Goal: Information Seeking & Learning: Learn about a topic

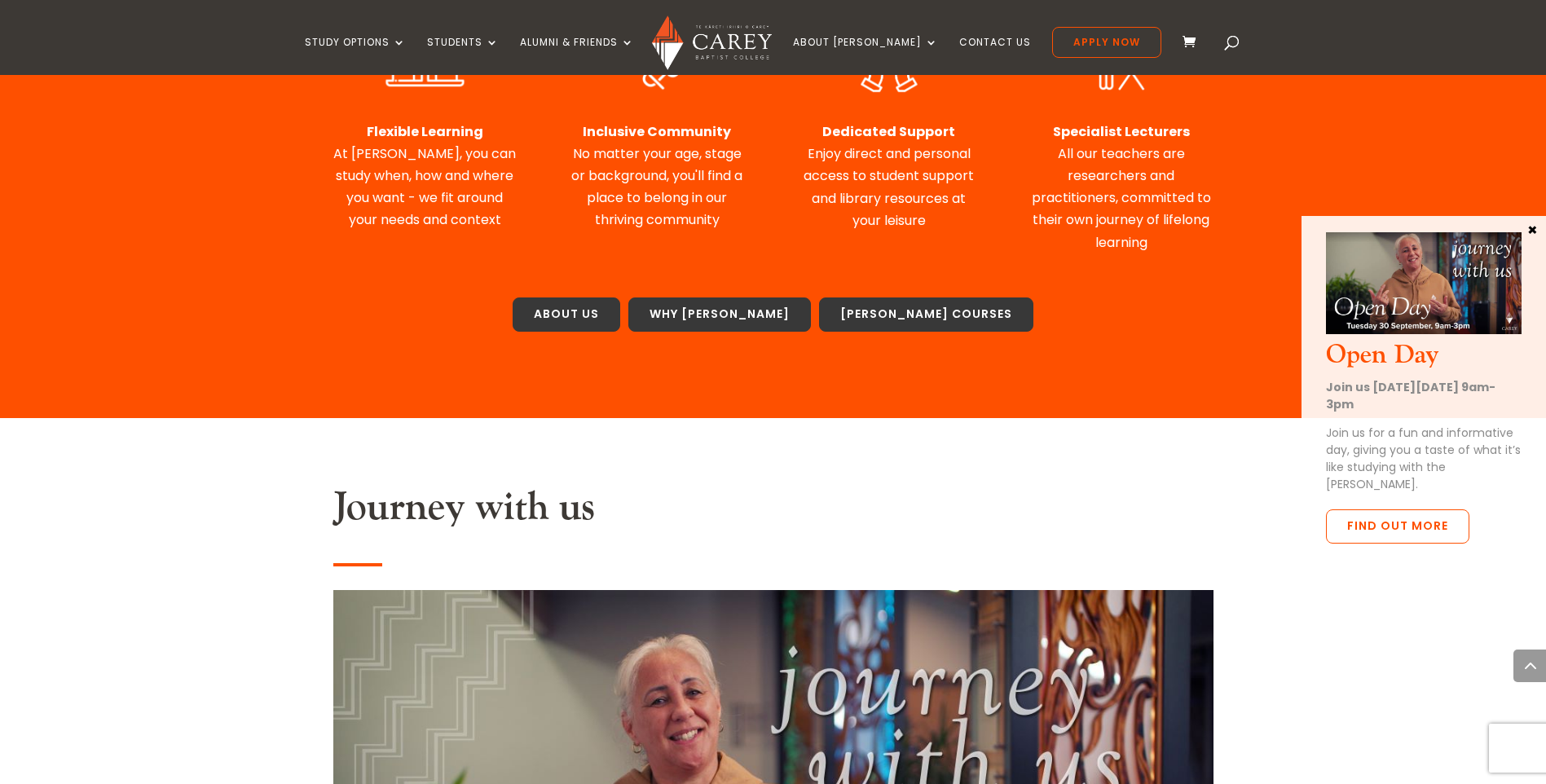
scroll to position [896, 0]
click at [887, 311] on link "[PERSON_NAME] Courses" at bounding box center [926, 313] width 214 height 34
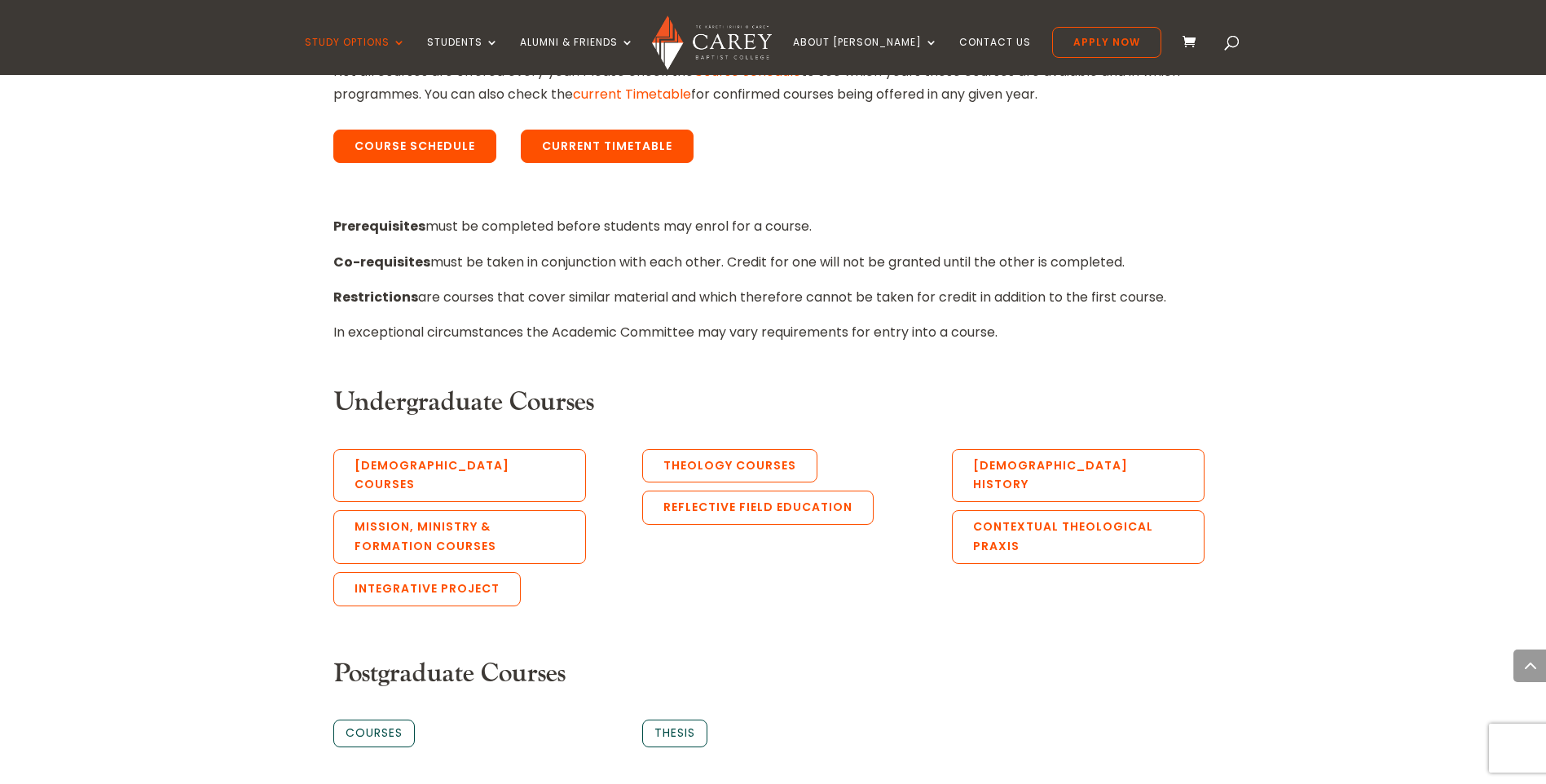
scroll to position [662, 0]
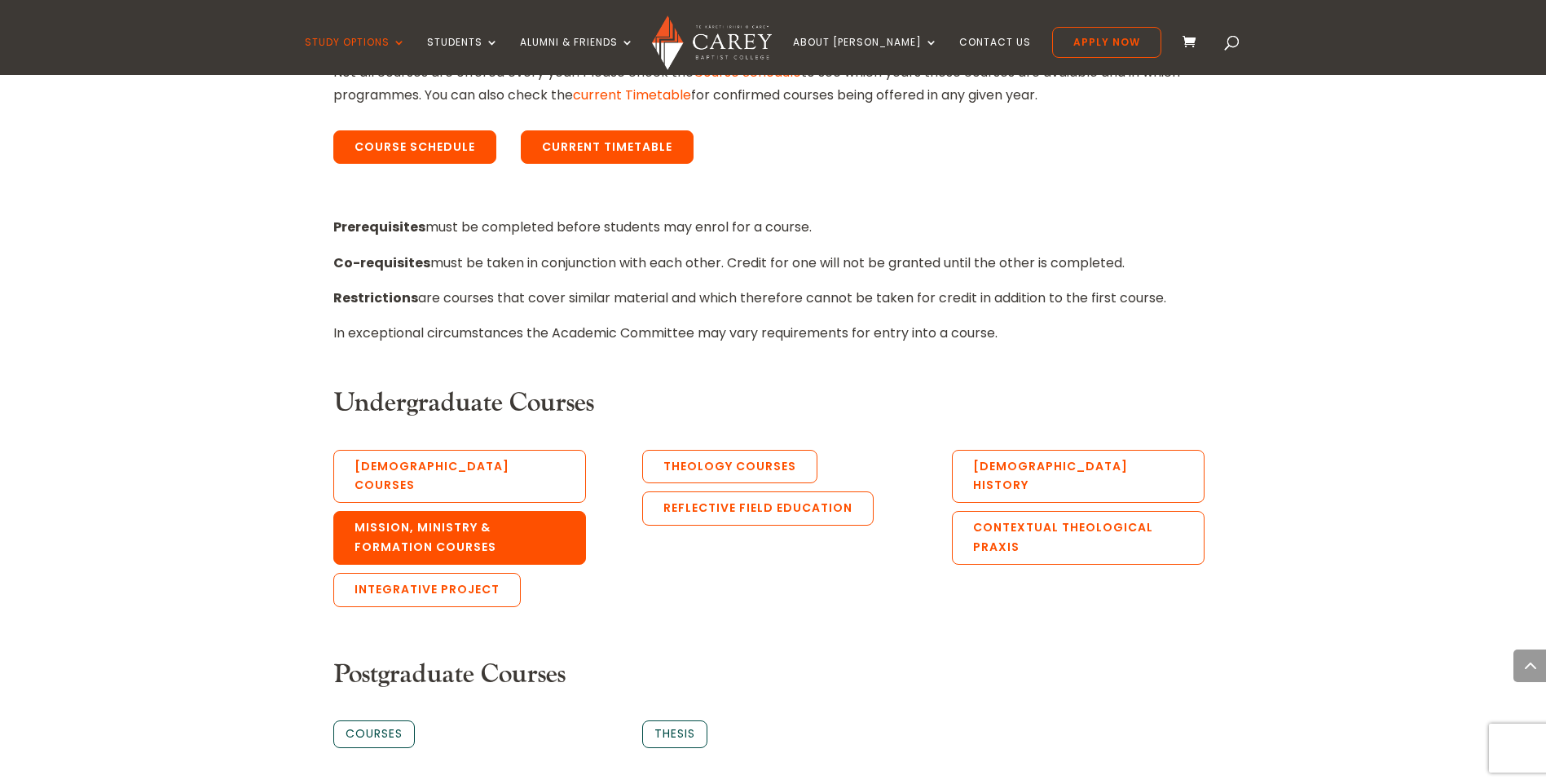
click at [430, 515] on link "Mission, Ministry & Formation Courses" at bounding box center [460, 537] width 253 height 54
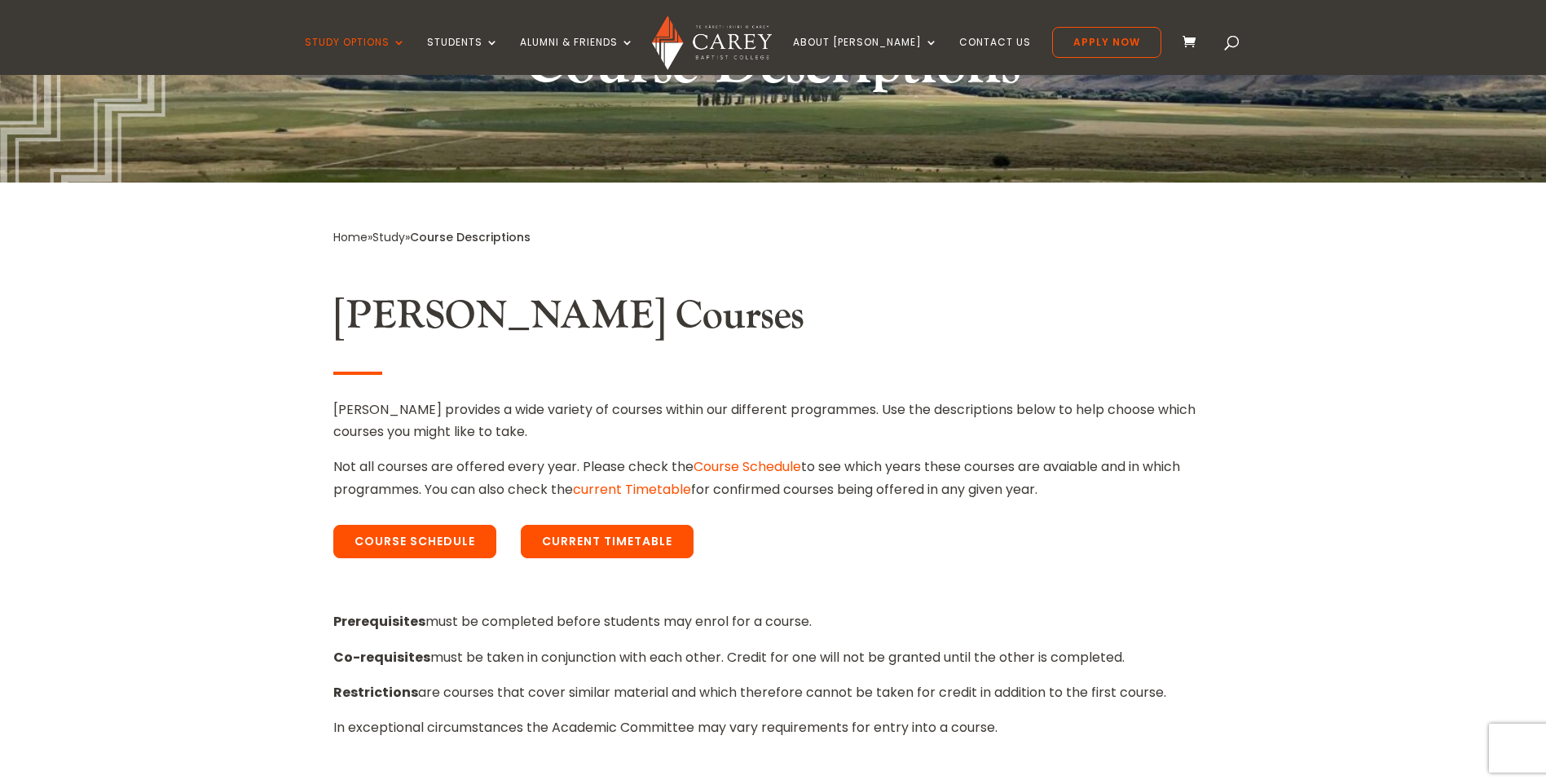
scroll to position [239, 0]
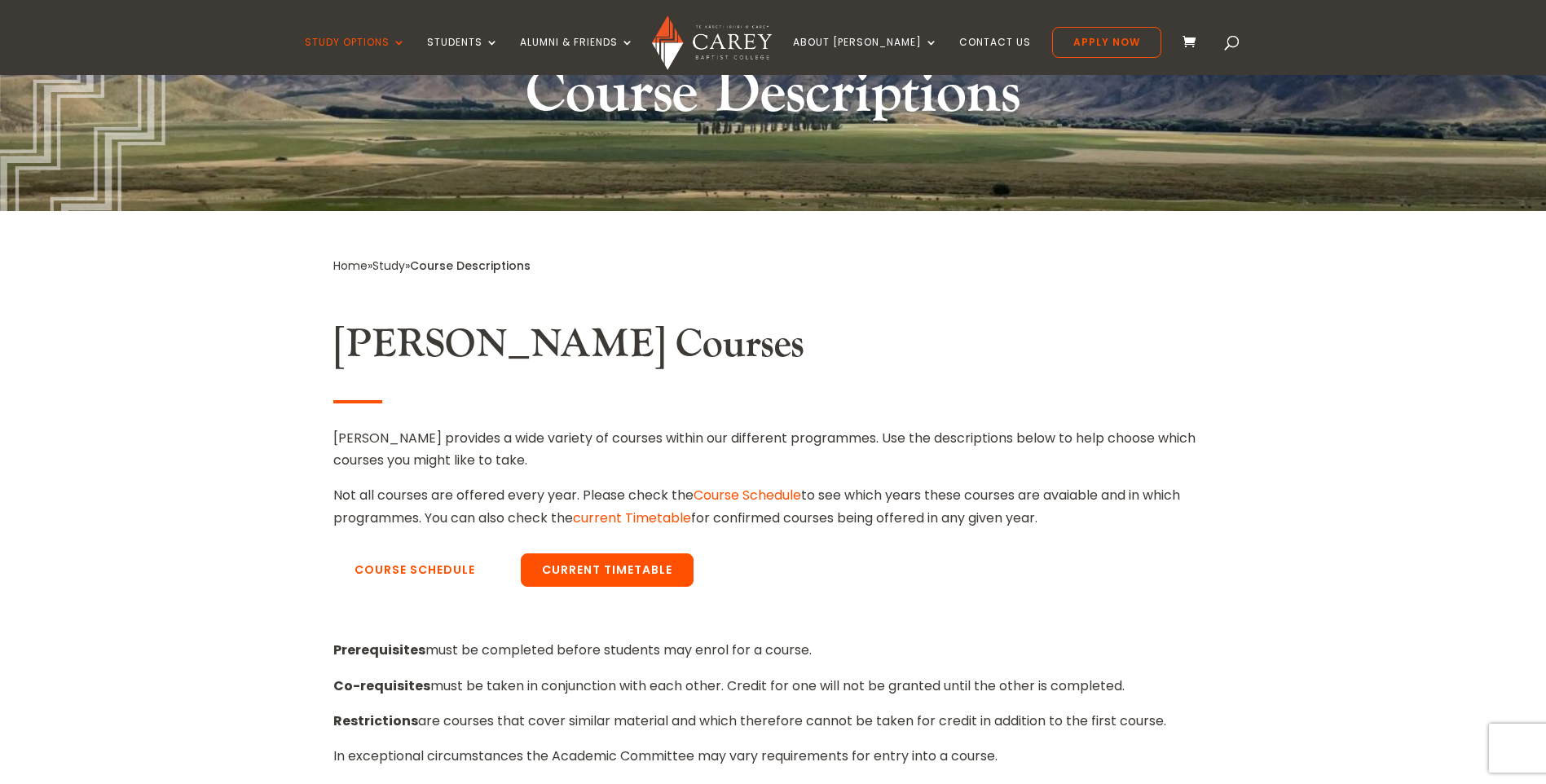
click at [449, 568] on link "Course Schedule" at bounding box center [414, 570] width 163 height 34
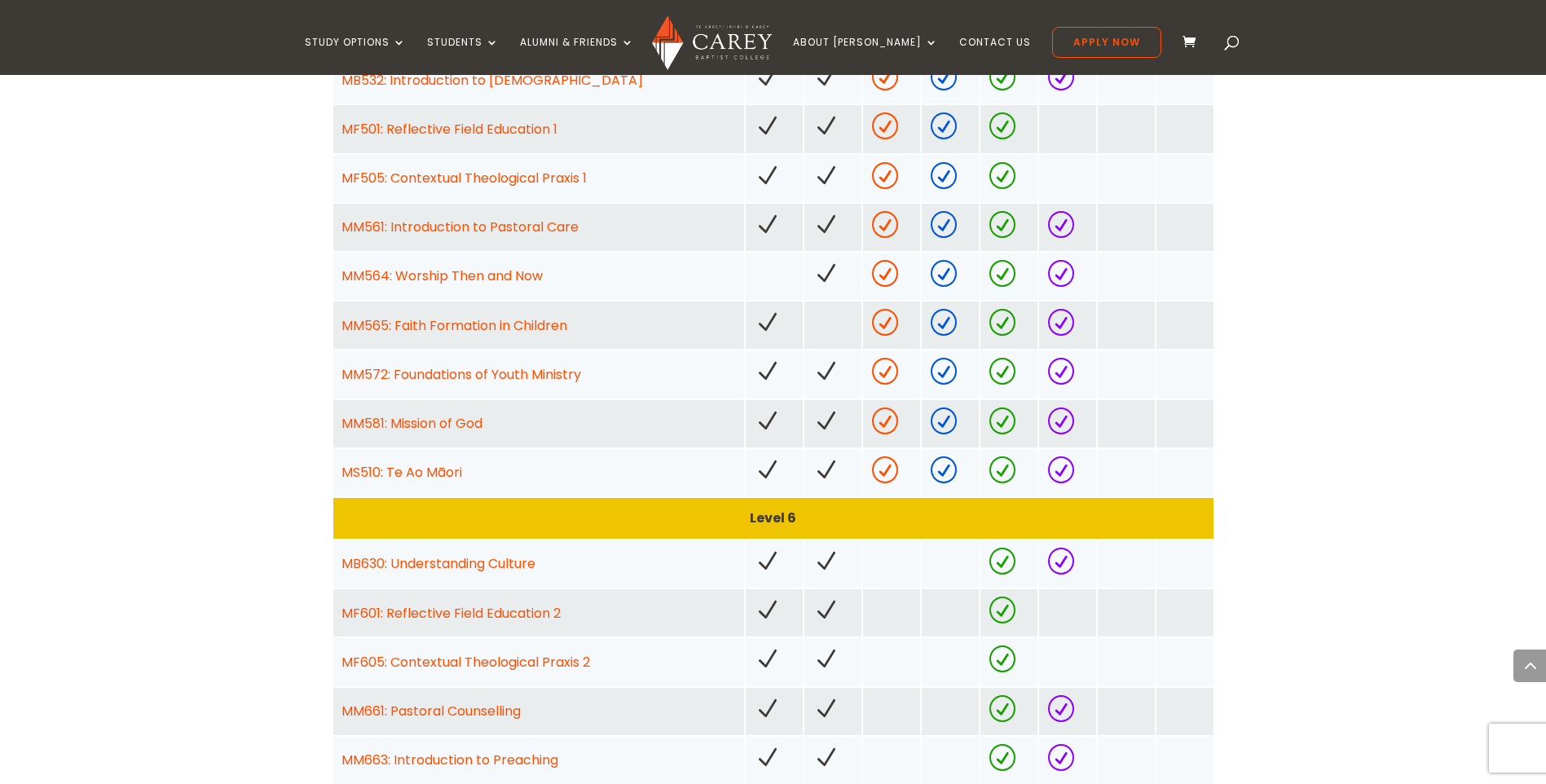
scroll to position [1141, 0]
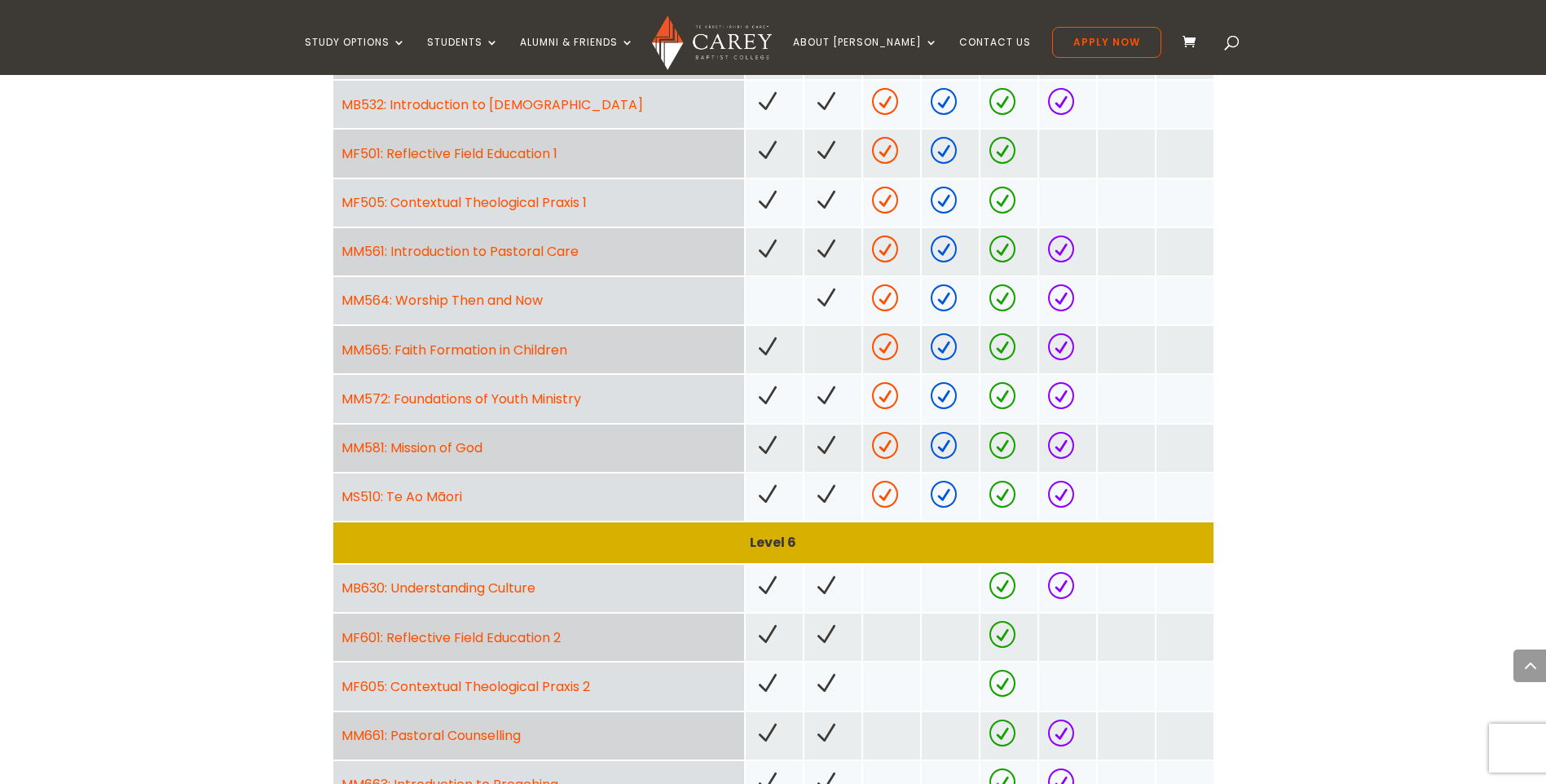
click at [430, 336] on div "MM565: Faith Formation in Children" at bounding box center [538, 349] width 411 height 47
click at [422, 348] on link "MM565: Faith Formation in Children" at bounding box center [454, 350] width 225 height 19
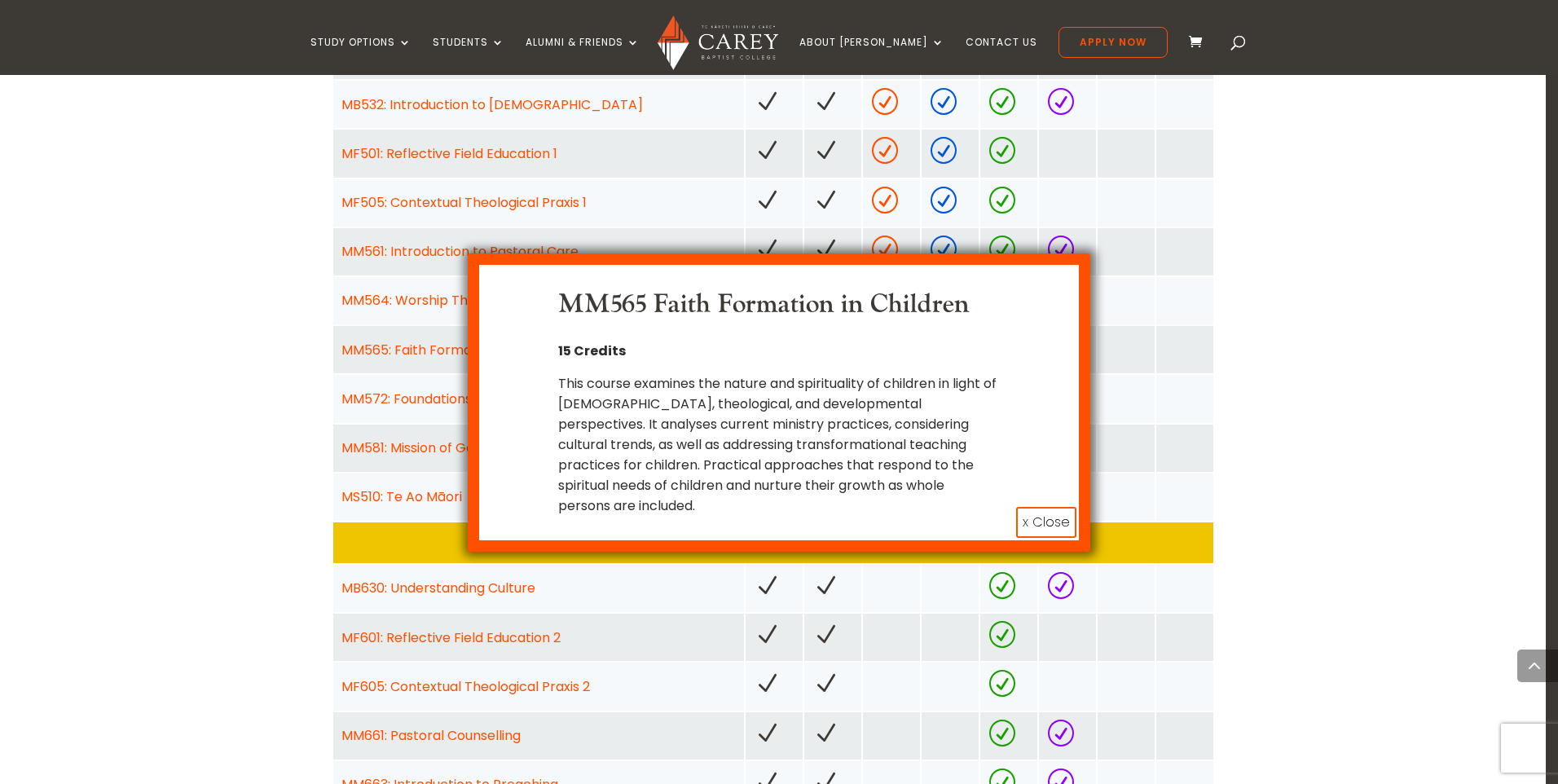
click at [1035, 506] on button "x Close" at bounding box center [1046, 522] width 61 height 31
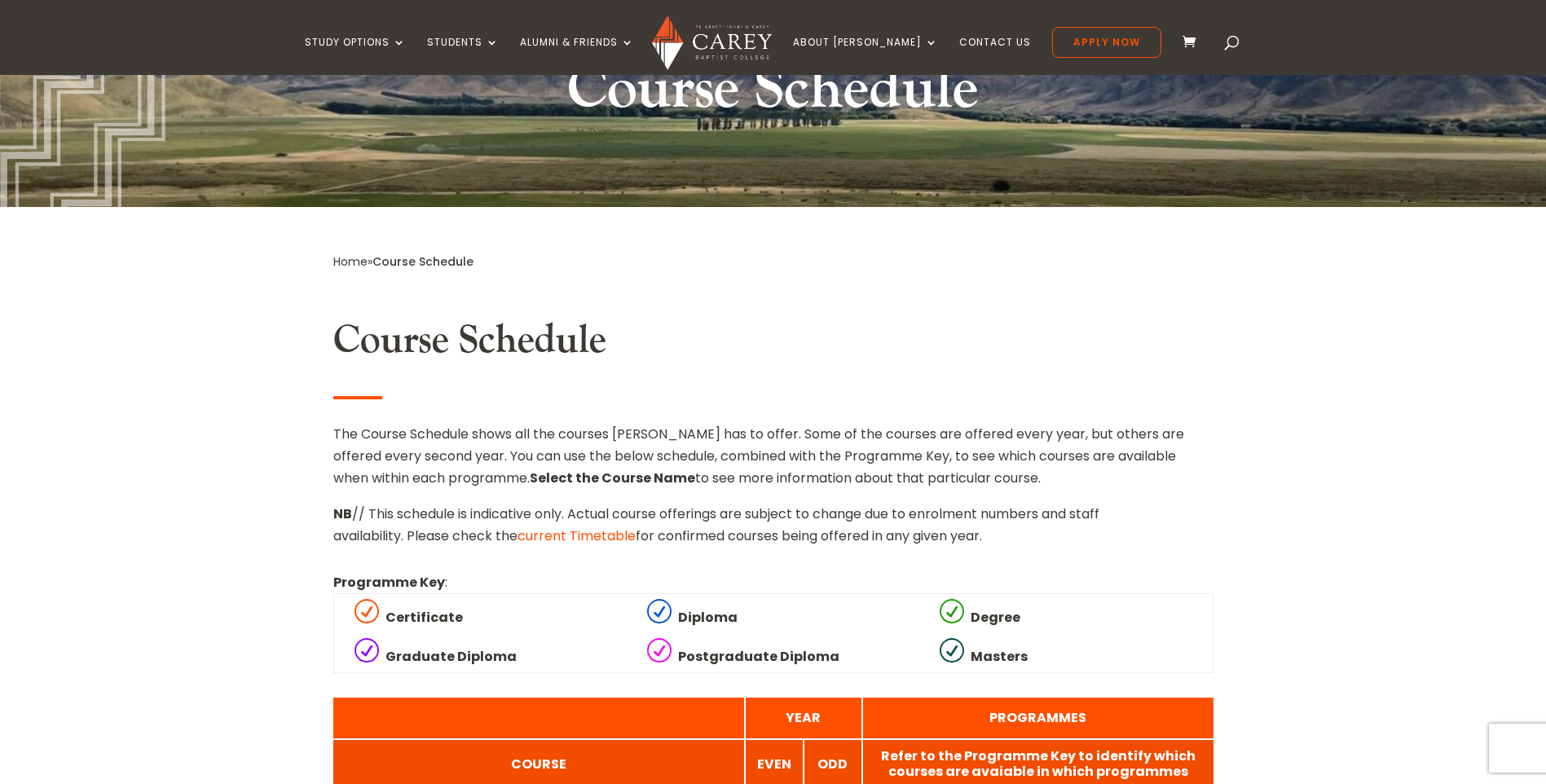
scroll to position [244, 0]
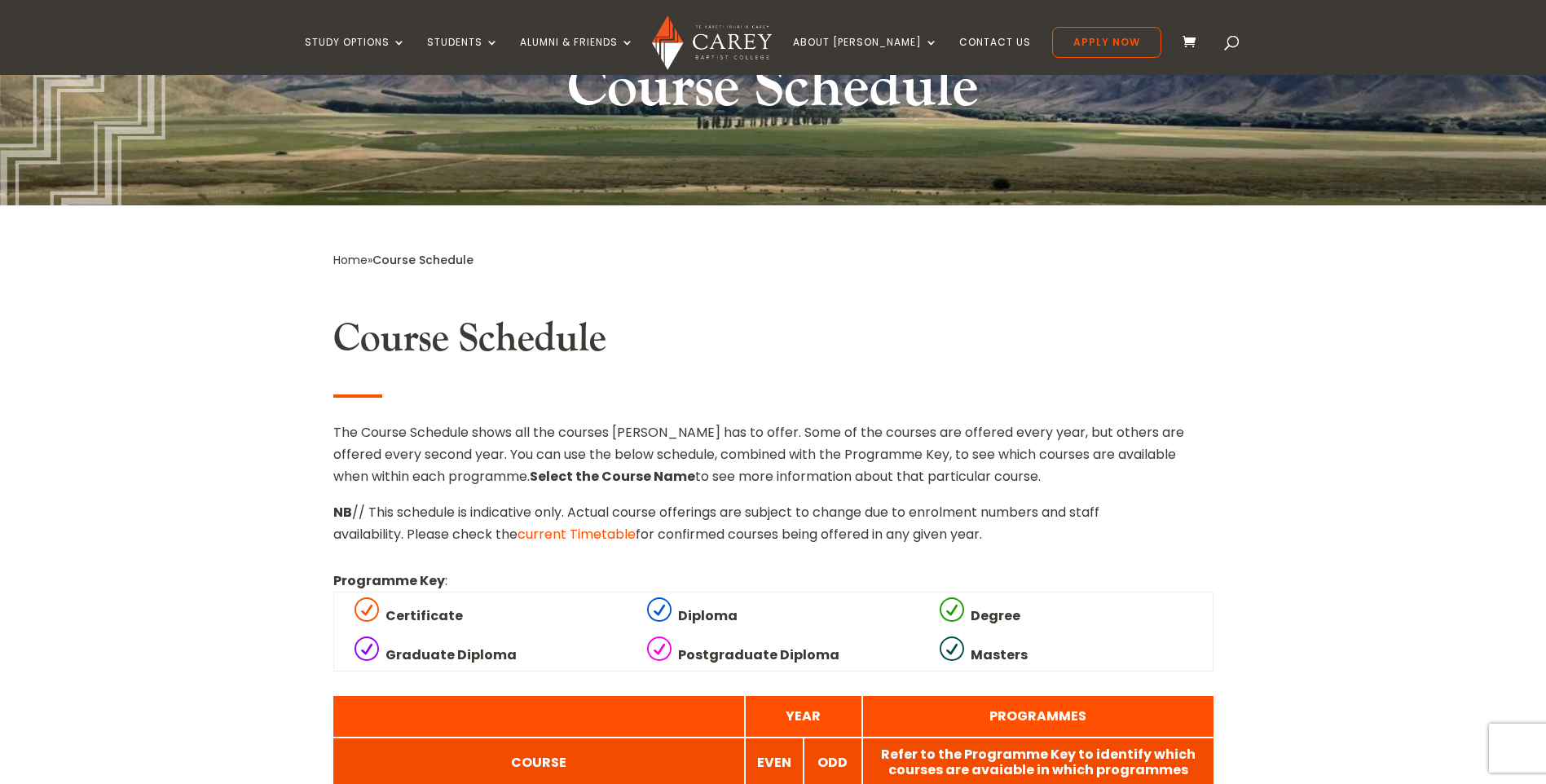
click at [568, 536] on link "current Timetable" at bounding box center [577, 534] width 118 height 19
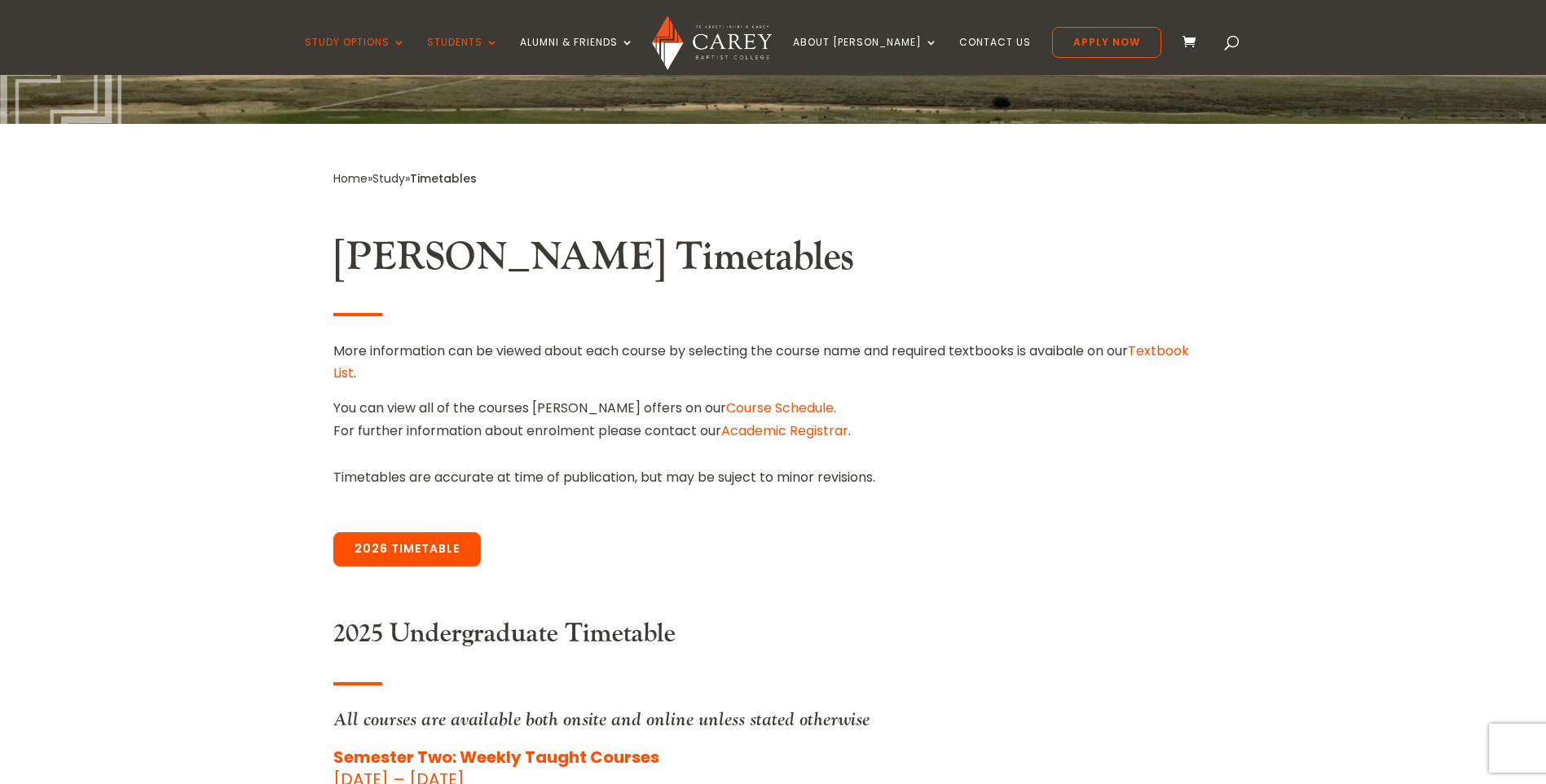
click at [399, 546] on link "2026 Timetable" at bounding box center [407, 549] width 148 height 34
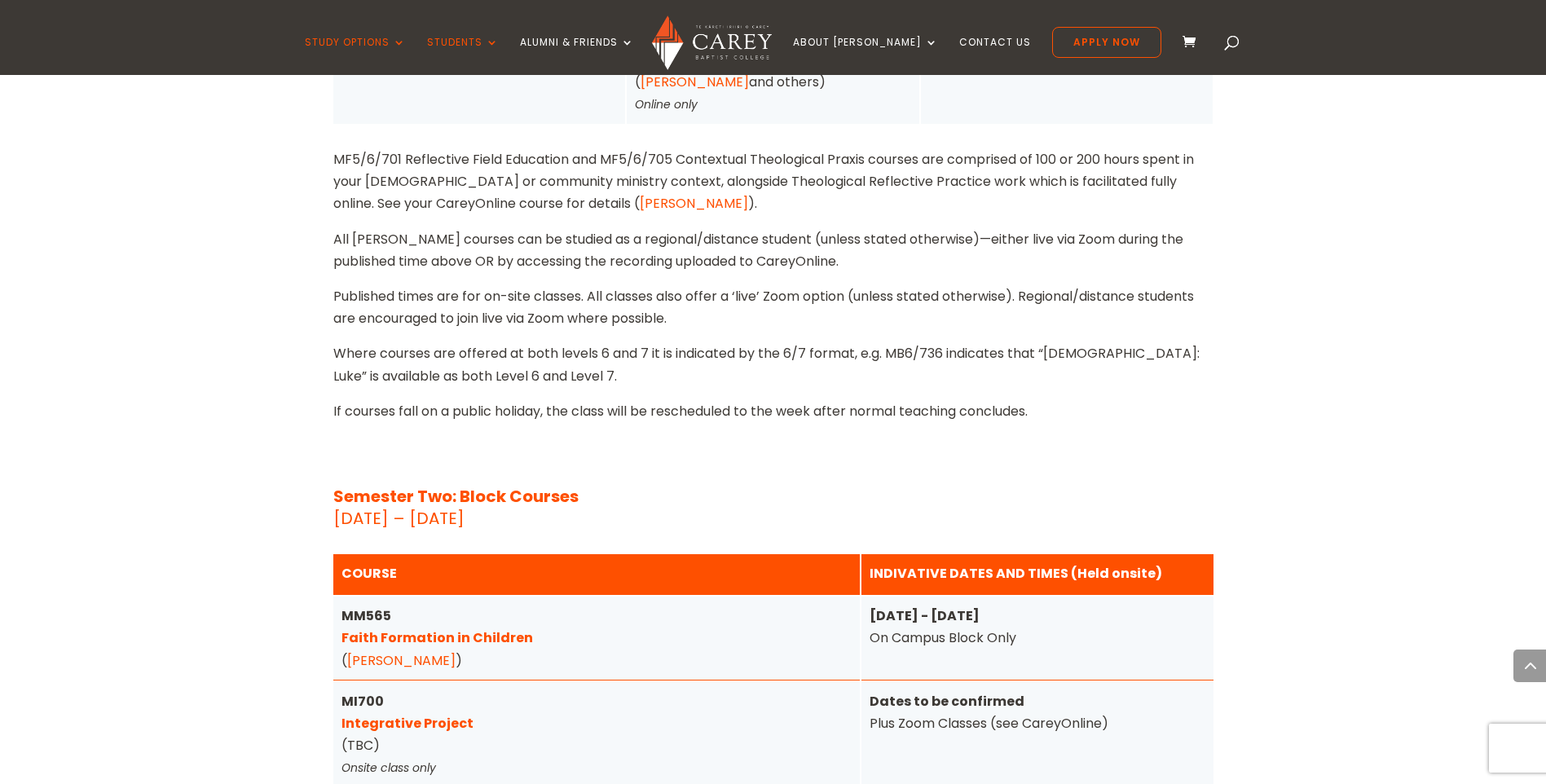
scroll to position [6240, 0]
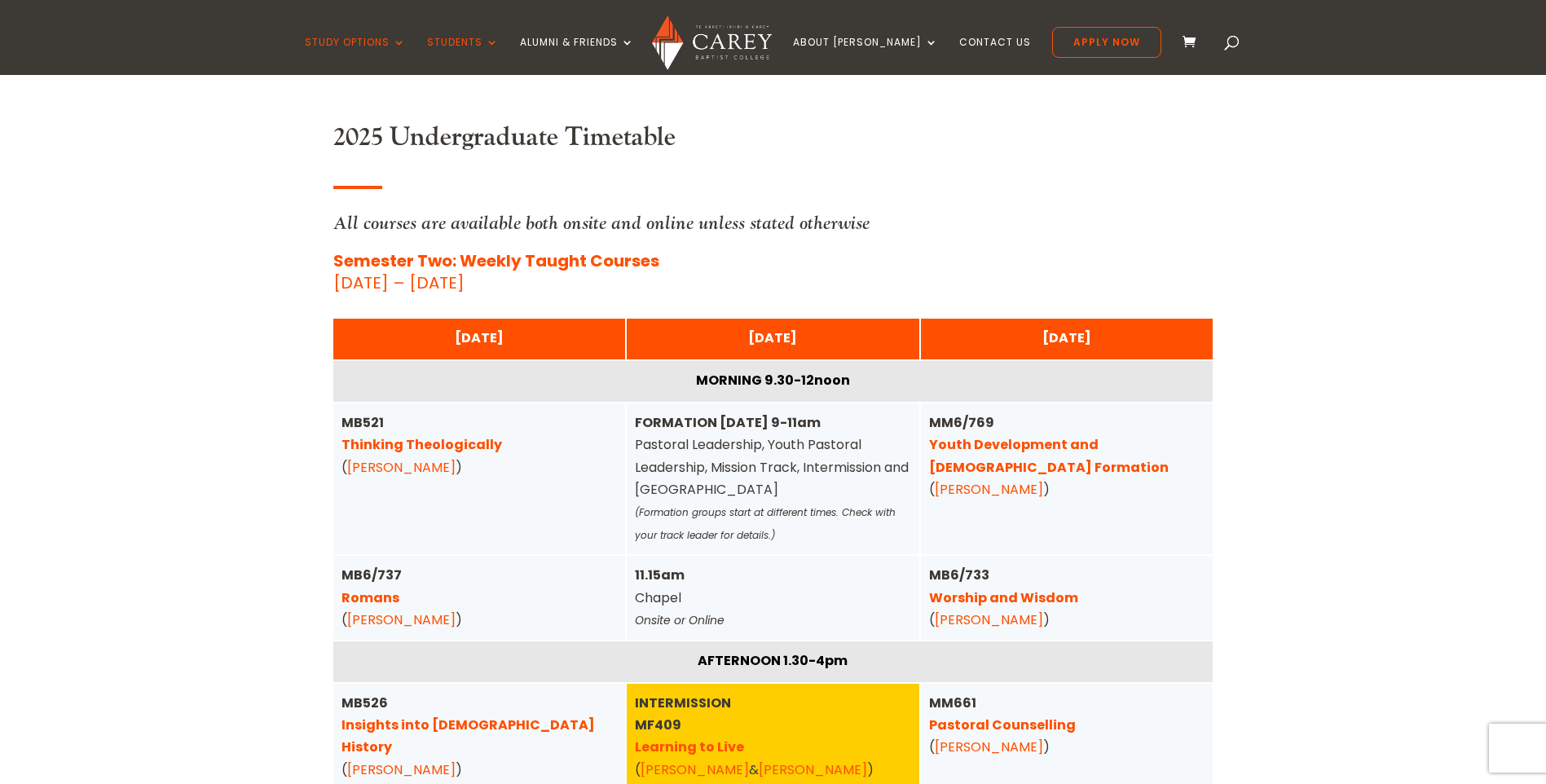
scroll to position [815, 0]
